Goal: Information Seeking & Learning: Check status

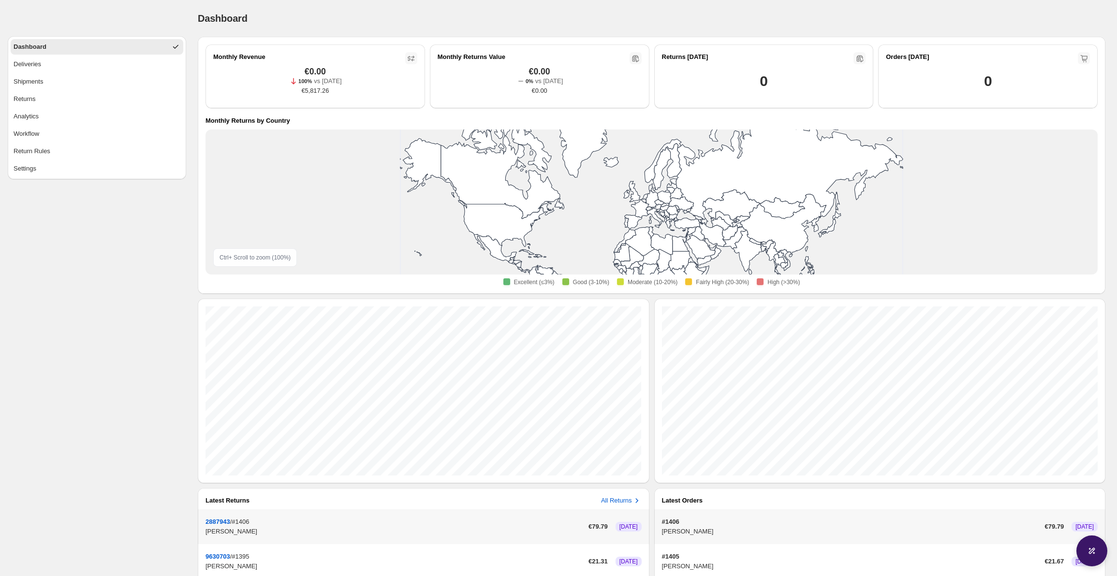
click at [85, 305] on div "Dashboard Deliveries Shipments Returns Analytics Workflow Return Rules Settings" at bounding box center [93, 383] width 186 height 767
click at [140, 409] on div "Dashboard Deliveries Shipments Returns Analytics Workflow Return Rules Settings" at bounding box center [93, 383] width 186 height 767
click at [43, 103] on button "Returns" at bounding box center [97, 98] width 173 height 15
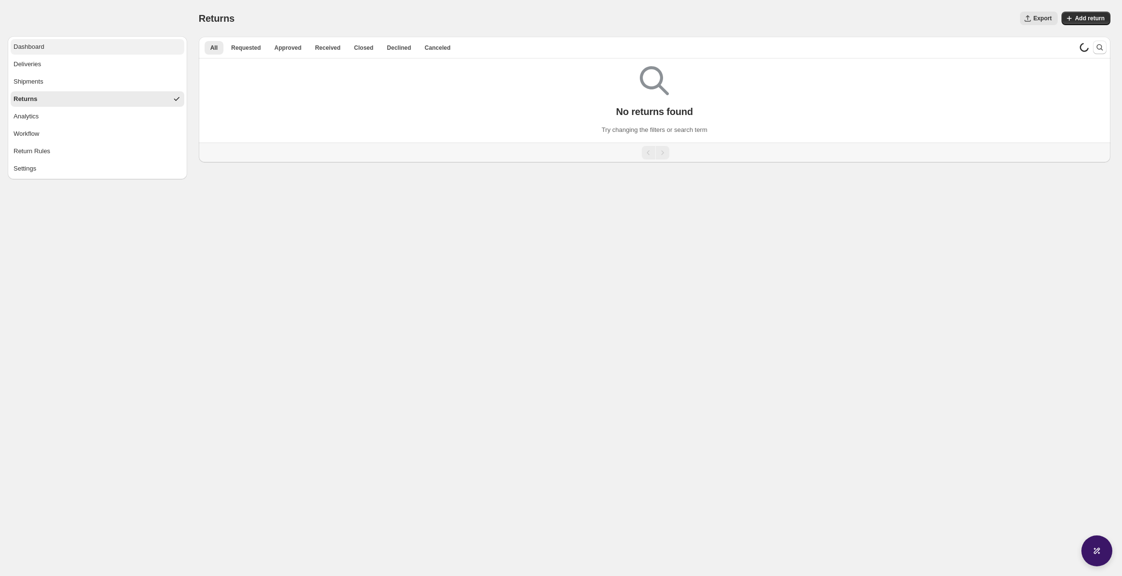
click at [48, 44] on button "Dashboard" at bounding box center [98, 46] width 174 height 15
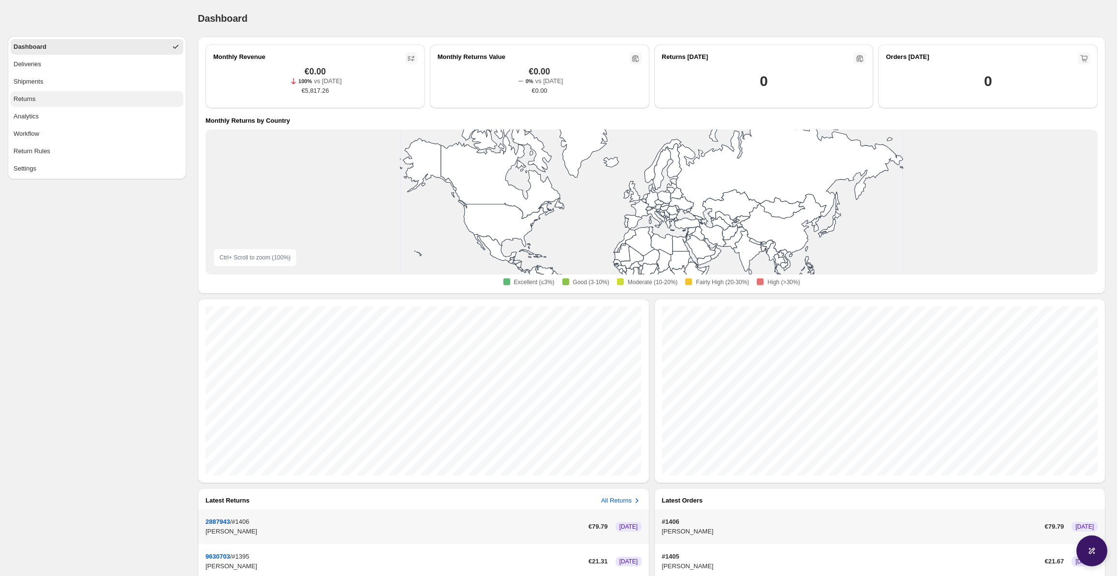
click at [51, 103] on button "Returns" at bounding box center [97, 98] width 173 height 15
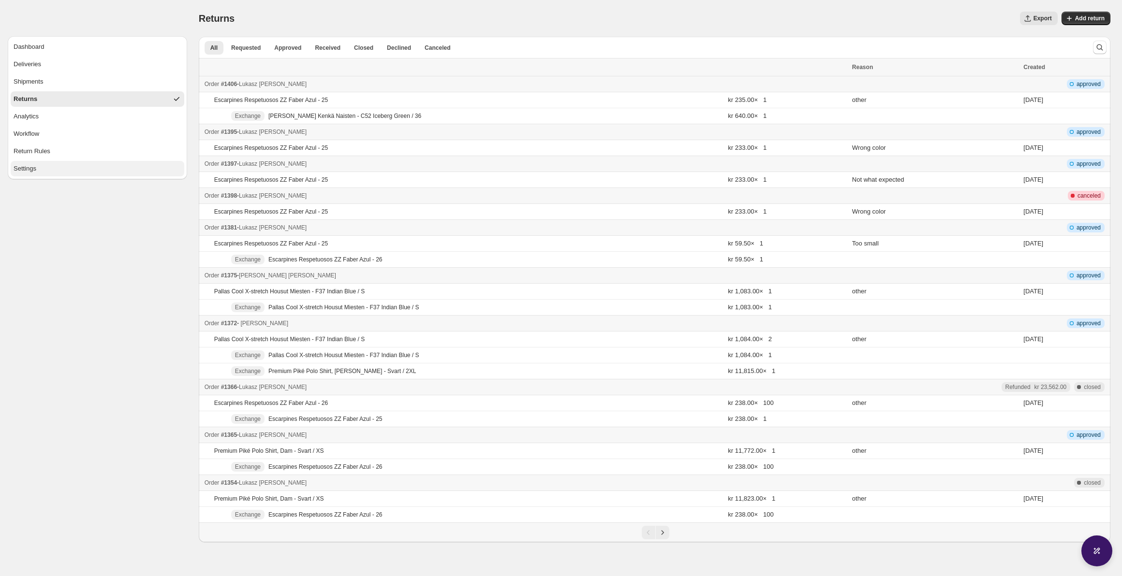
click at [78, 174] on button "Settings" at bounding box center [98, 168] width 174 height 15
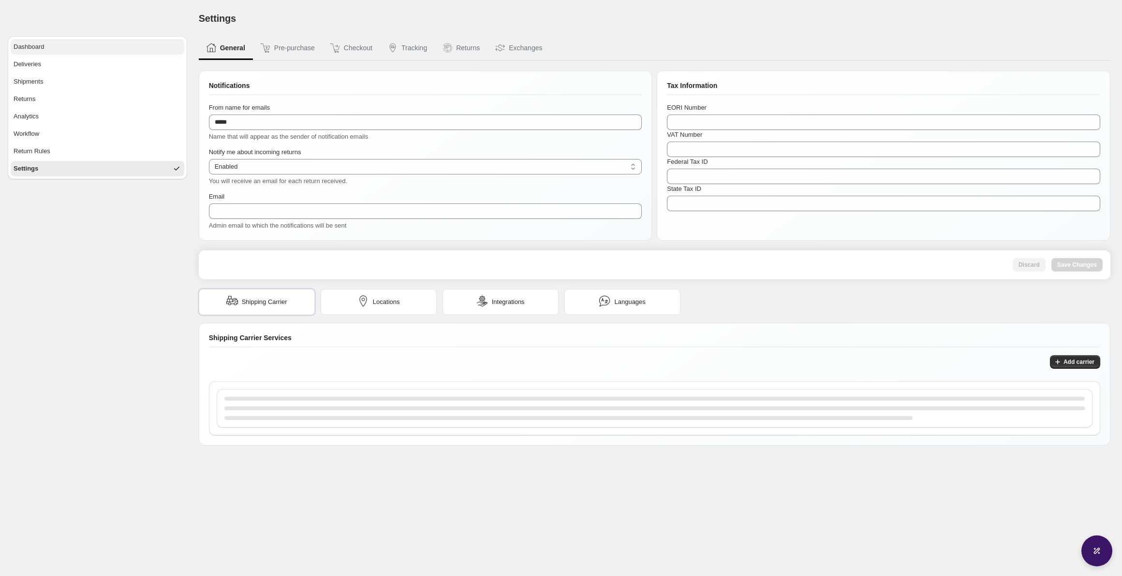
click at [56, 45] on button "Dashboard" at bounding box center [98, 46] width 174 height 15
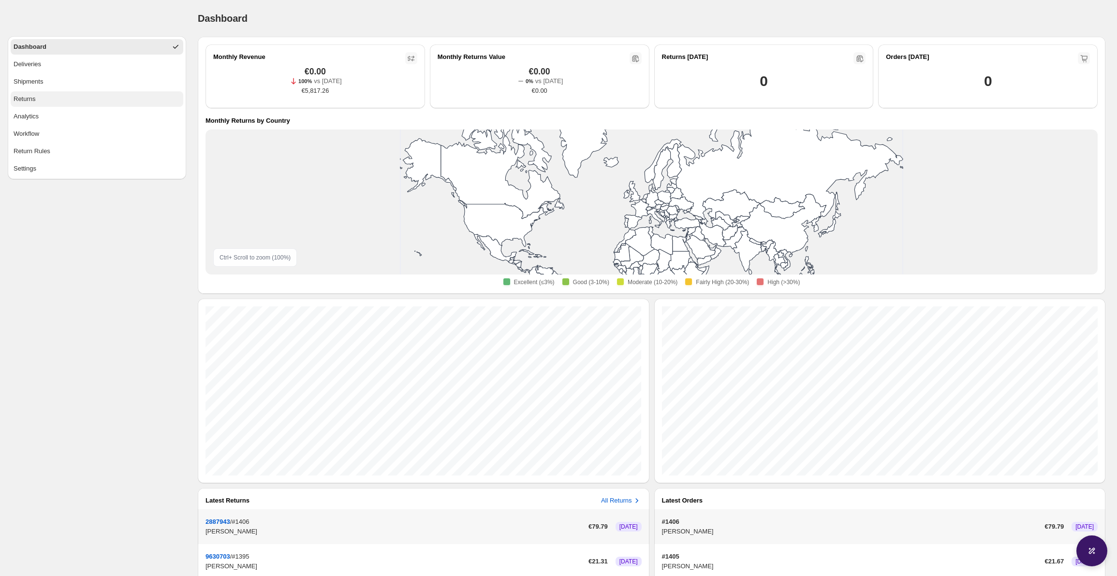
click at [66, 103] on button "Returns" at bounding box center [97, 98] width 173 height 15
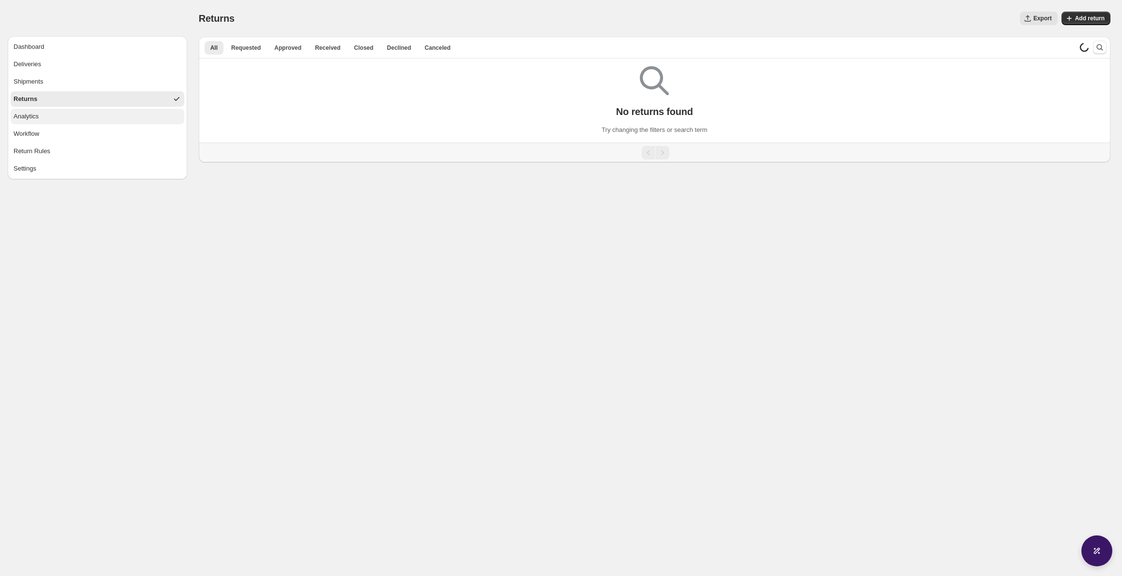
click at [64, 116] on button "Analytics" at bounding box center [98, 116] width 174 height 15
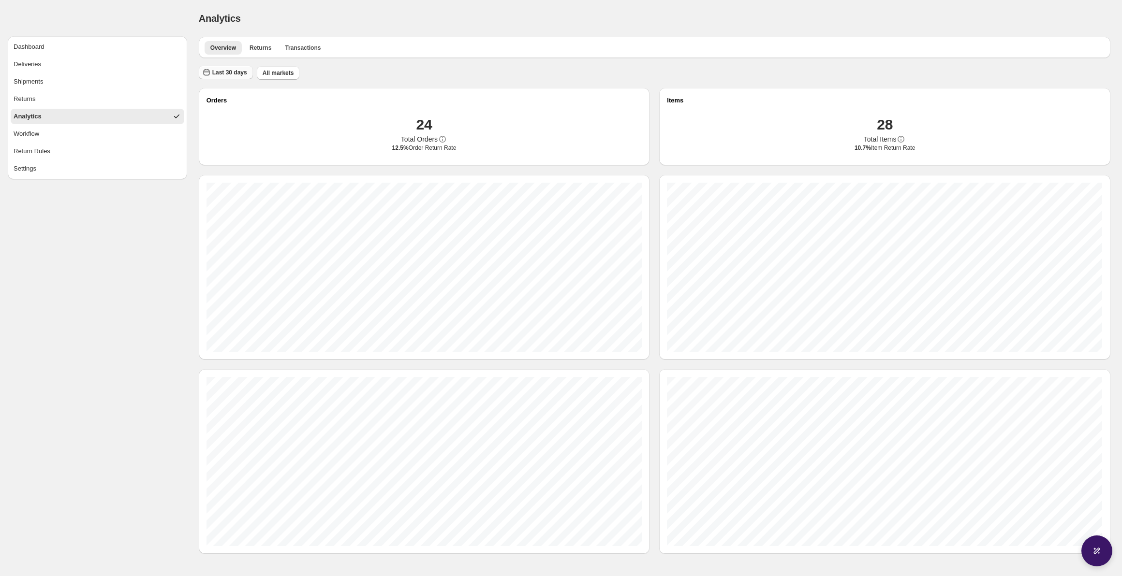
click at [235, 75] on span "Last 30 days" at bounding box center [229, 73] width 35 height 8
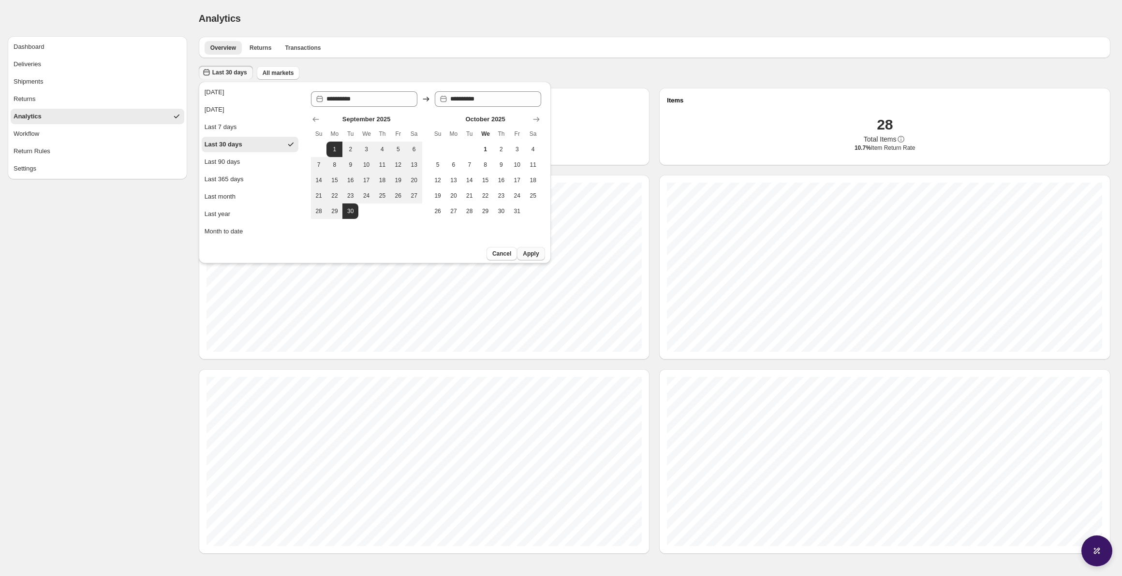
click at [541, 260] on button "Apply" at bounding box center [531, 254] width 28 height 14
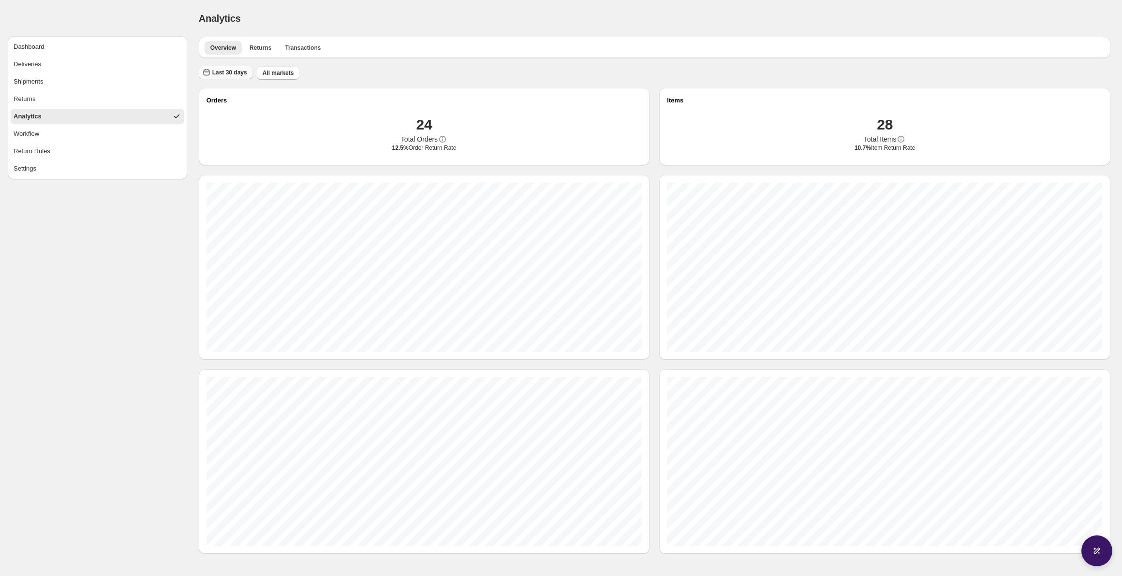
click at [235, 73] on span "Last 30 days" at bounding box center [229, 73] width 35 height 8
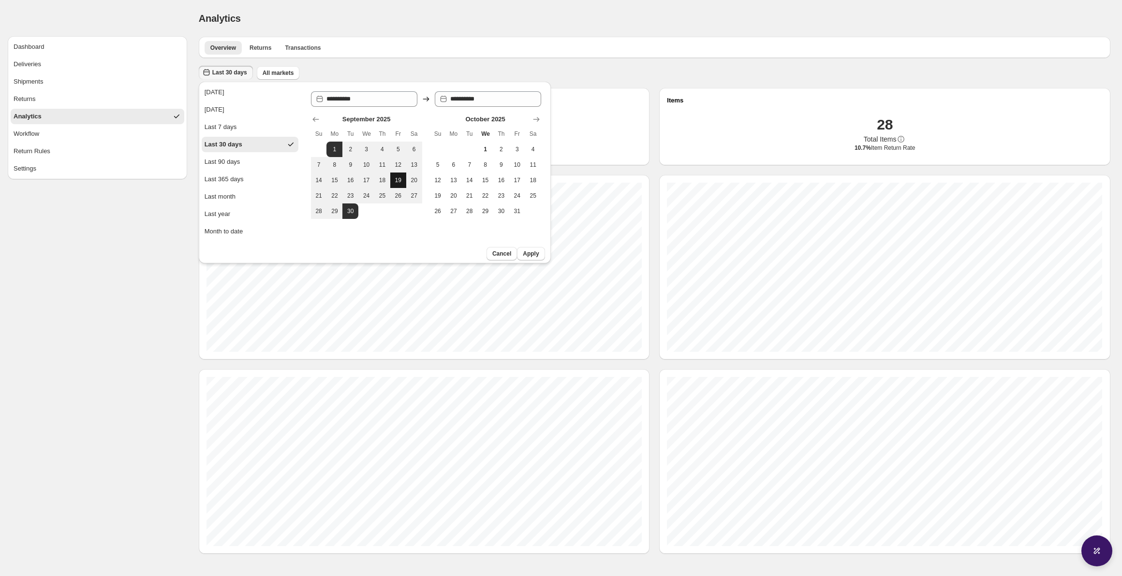
click at [393, 175] on button "19" at bounding box center [398, 180] width 16 height 15
type input "**********"
click at [403, 194] on button "26" at bounding box center [398, 195] width 16 height 15
type input "**********"
click at [535, 255] on span "Apply" at bounding box center [531, 254] width 16 height 8
